Goal: Task Accomplishment & Management: Manage account settings

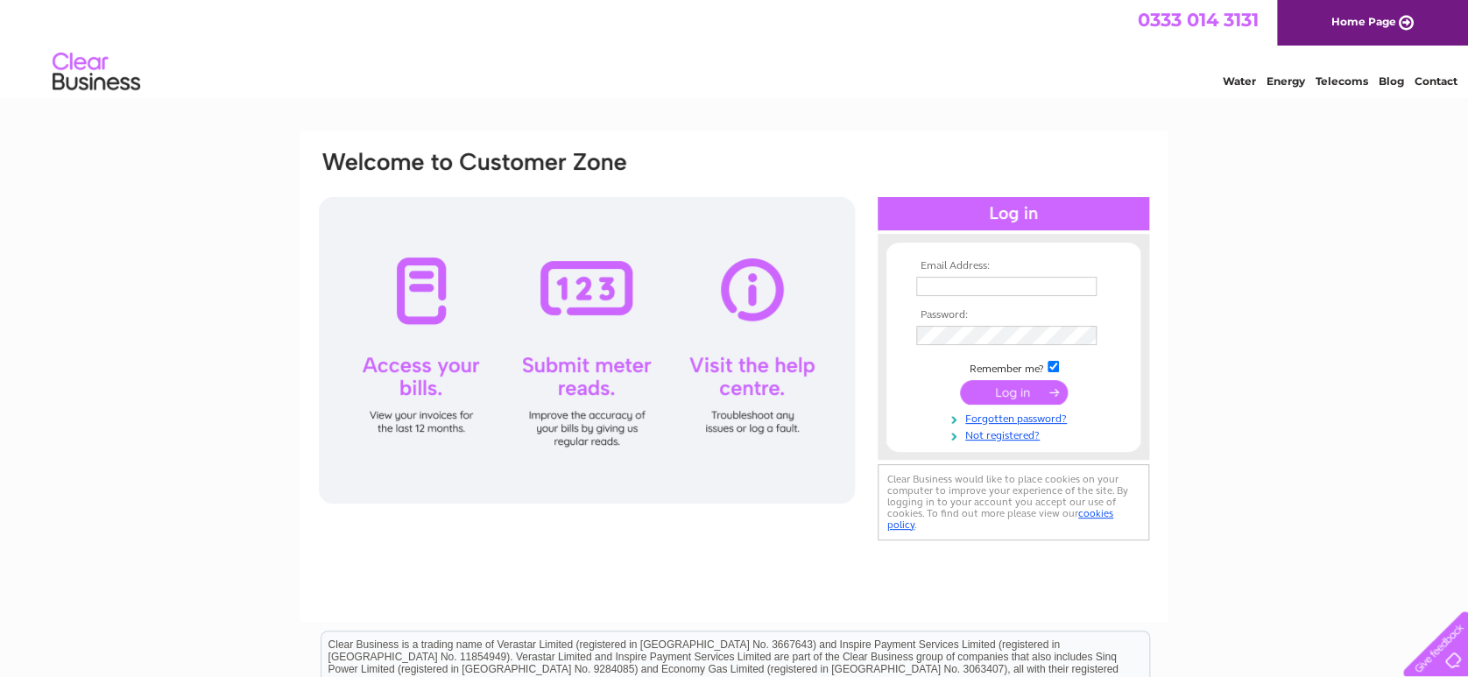
type input "[PERSON_NAME][EMAIL_ADDRESS][PERSON_NAME][DOMAIN_NAME]"
click at [1003, 392] on input "submit" at bounding box center [1014, 392] width 108 height 25
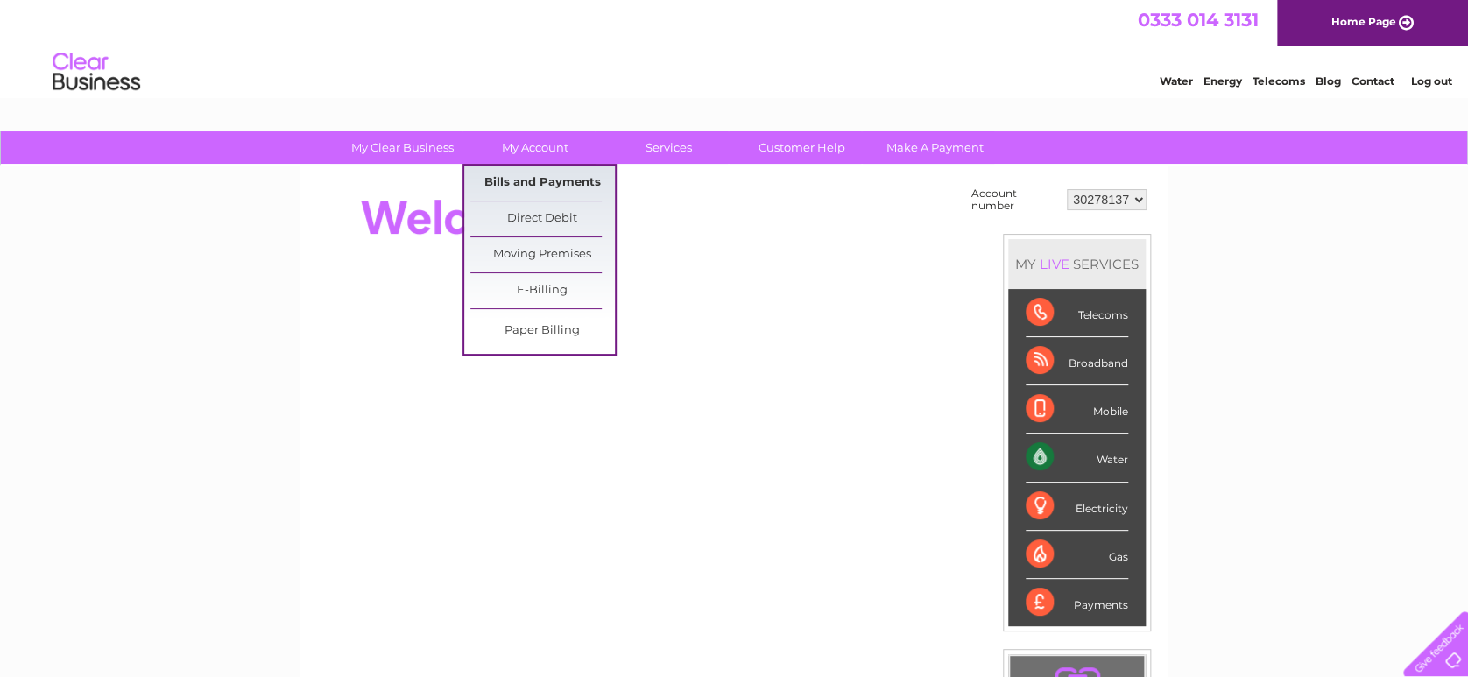
click at [539, 176] on link "Bills and Payments" at bounding box center [542, 182] width 144 height 35
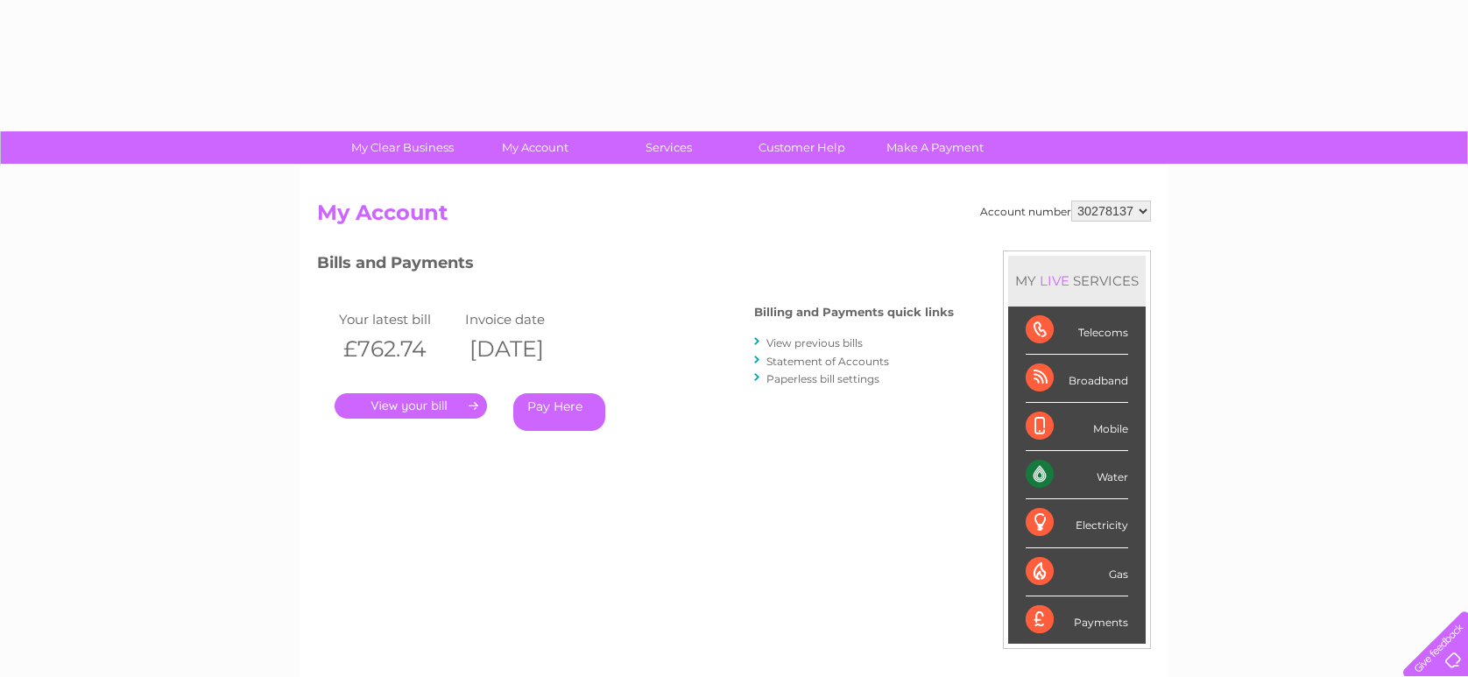
click at [506, 178] on div "Account number 30278137 My Account MY LIVE SERVICES Telecoms Broadband Mobile W…" at bounding box center [733, 455] width 867 height 580
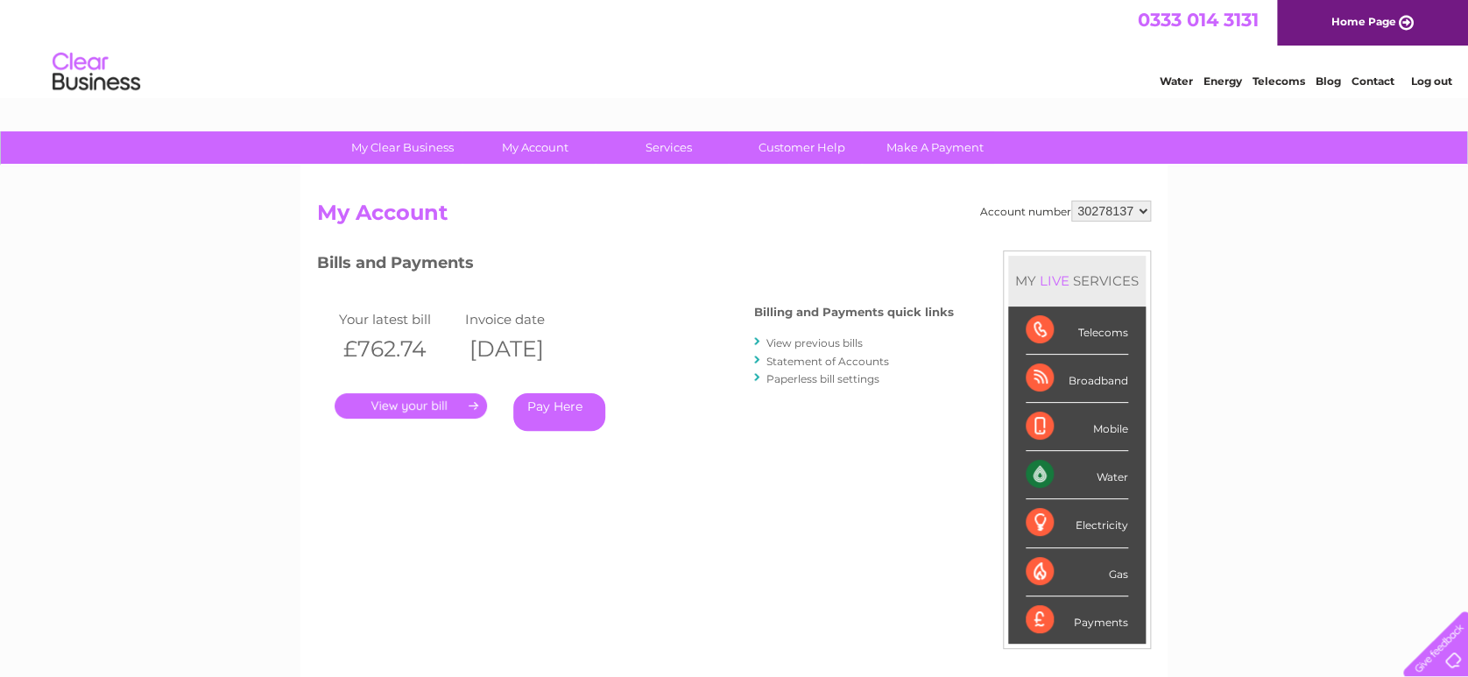
click at [398, 402] on link "." at bounding box center [410, 405] width 152 height 25
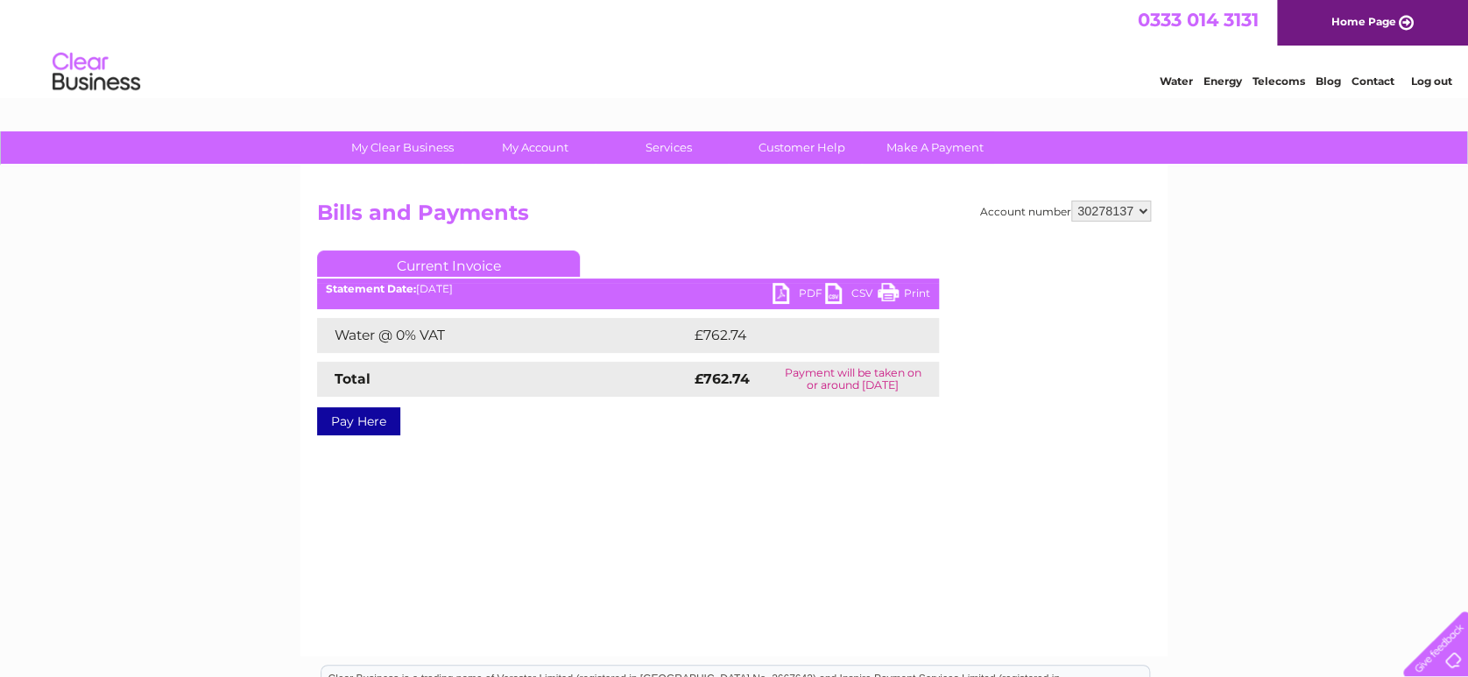
click at [792, 294] on link "PDF" at bounding box center [798, 295] width 53 height 25
